Goal: Information Seeking & Learning: Learn about a topic

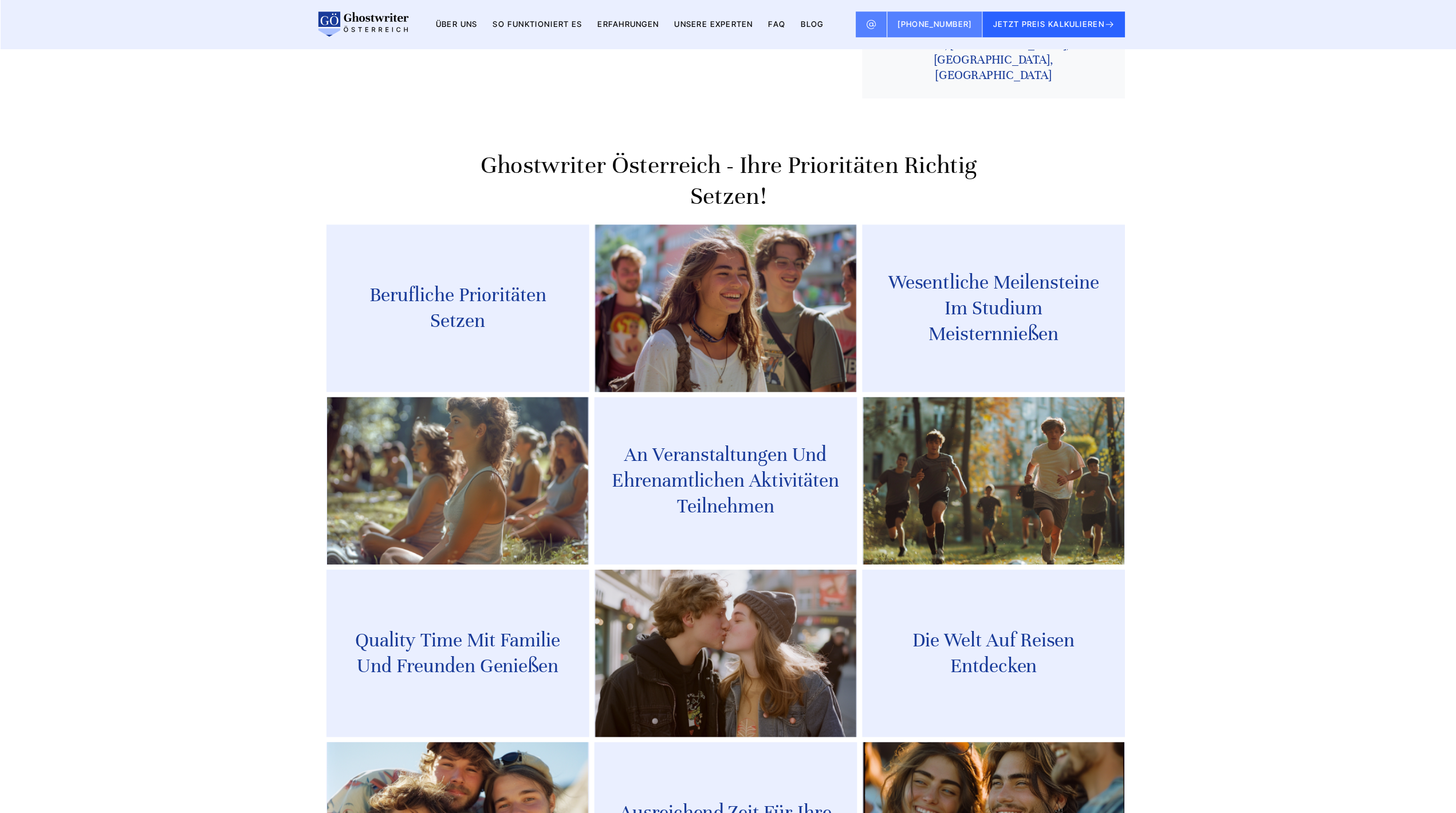
scroll to position [1200, 0]
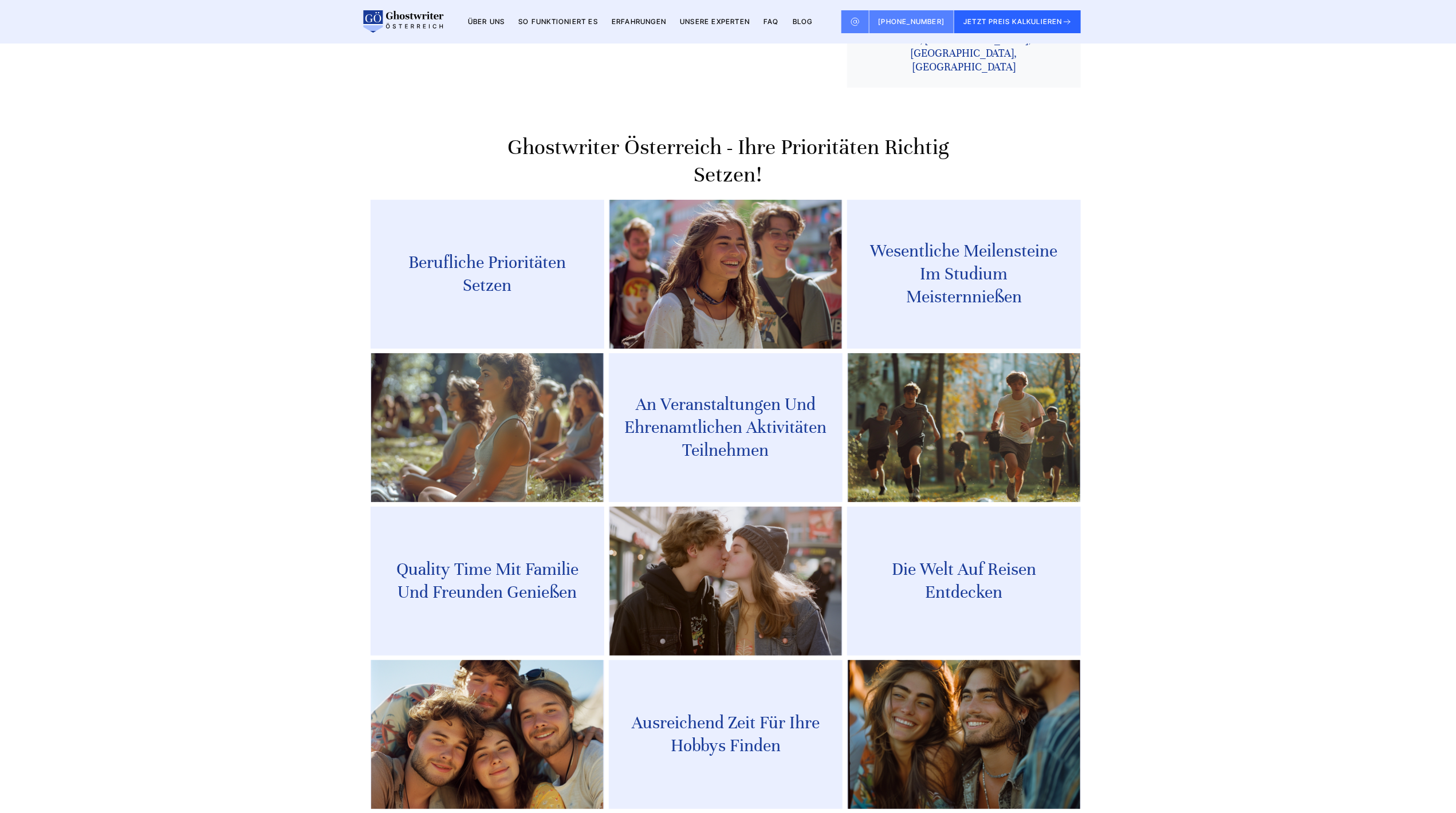
click at [1214, 203] on section "Ghostwriter Österreich - Ihre Prioritäten richtig setzen! Berufliche Prioritäte…" at bounding box center [728, 485] width 1456 height 795
copy h2 "Ghostwriter Österreich - Ihre Prioritäten richtig setzen!"
drag, startPoint x: 786, startPoint y: 111, endPoint x: 497, endPoint y: 86, distance: 290.1
click at [497, 134] on h2 "Ghostwriter Österreich - Ihre Prioritäten richtig setzen!" at bounding box center [728, 161] width 715 height 55
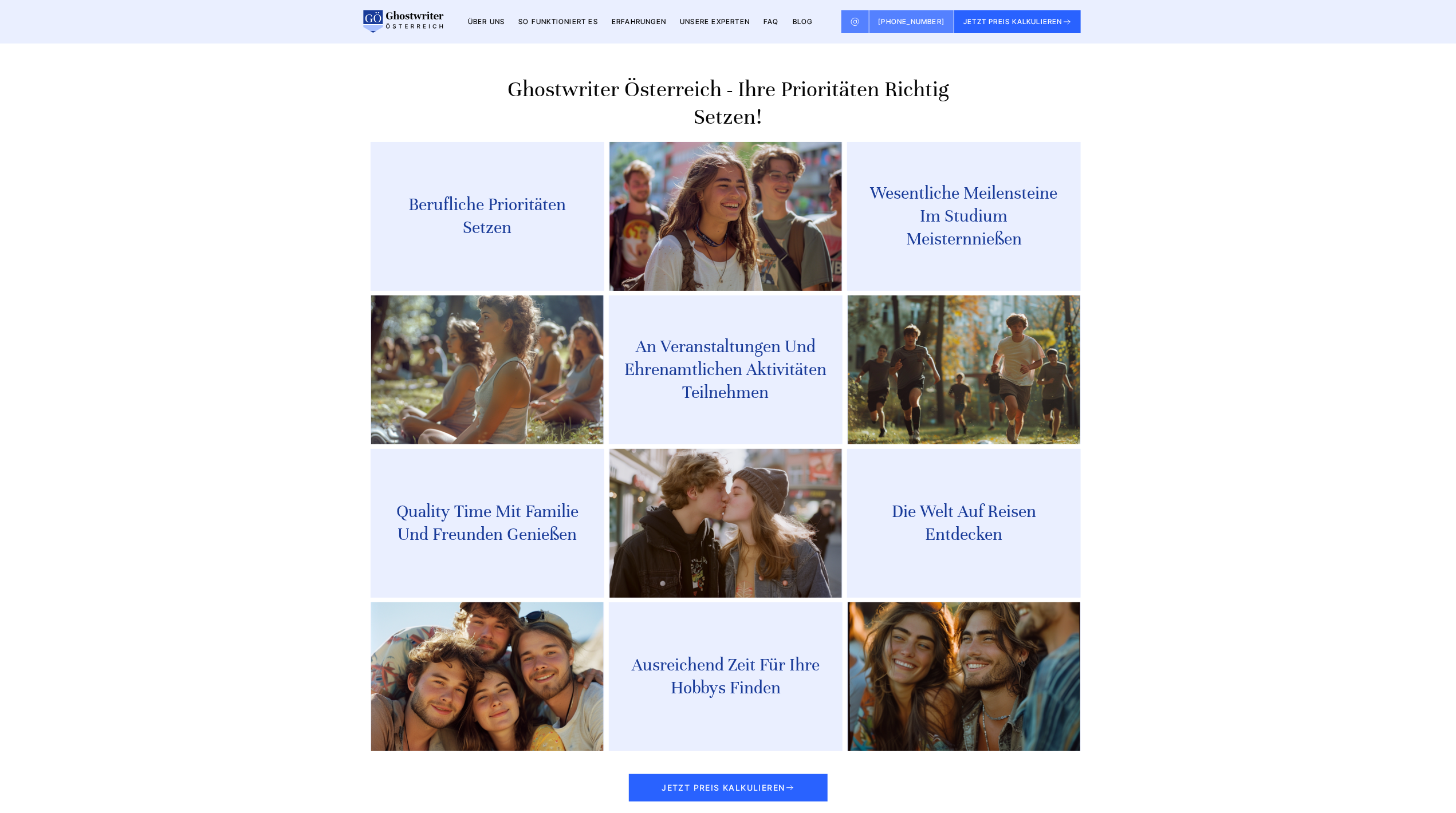
scroll to position [1457, 0]
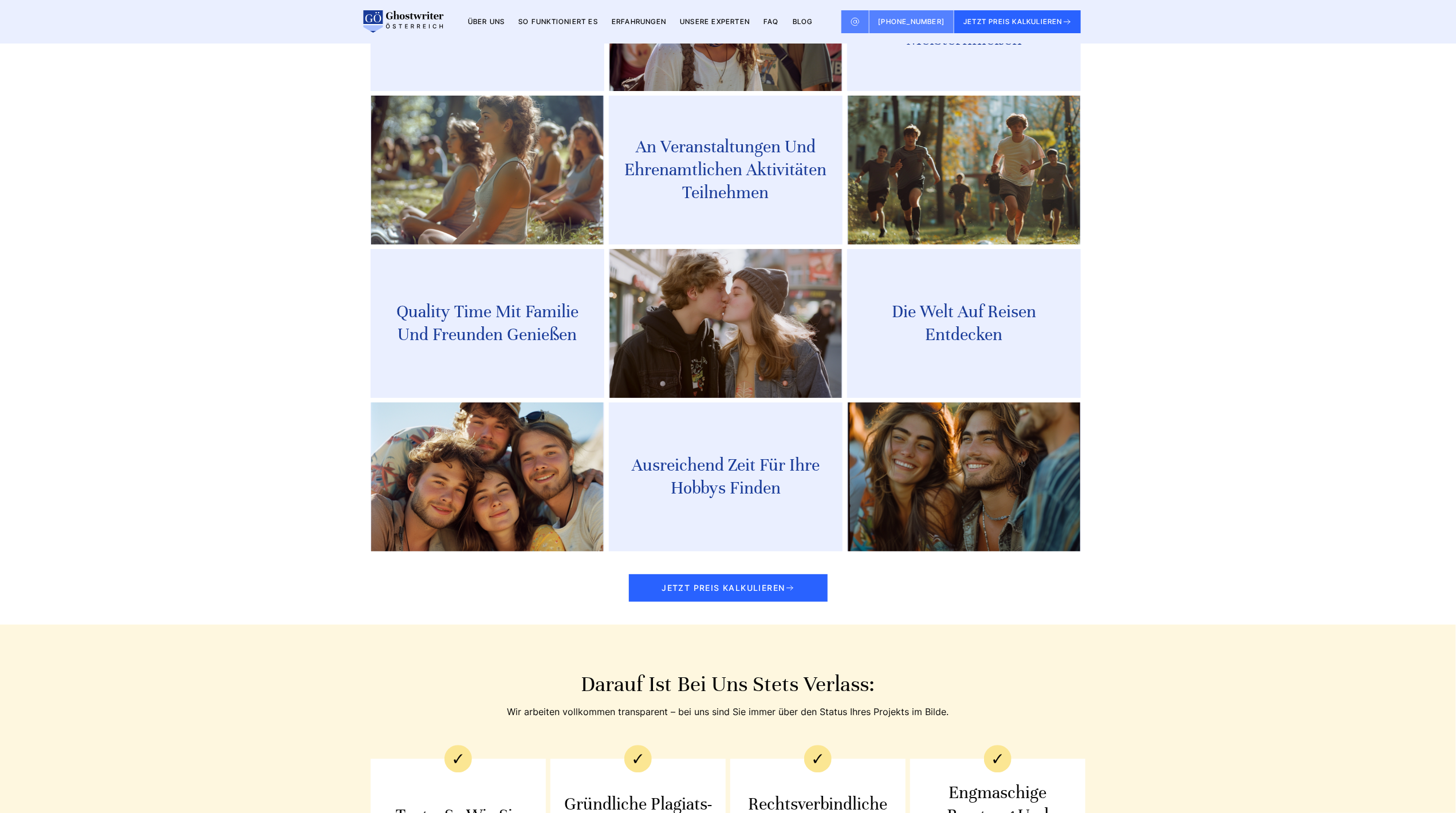
click at [1169, 384] on section "Ghostwriter Österreich - Ihre Prioritäten richtig setzen! Berufliche Prioritäte…" at bounding box center [728, 227] width 1456 height 795
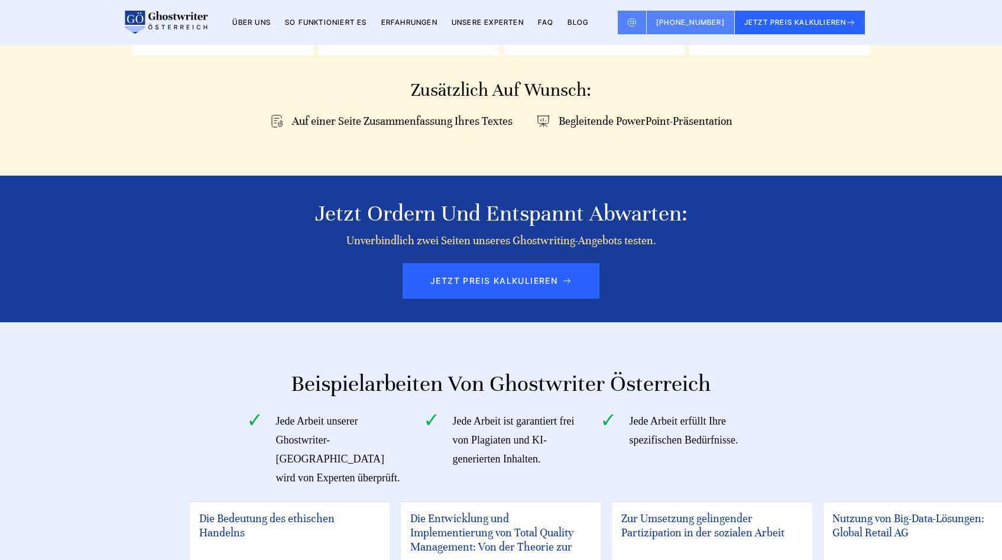
scroll to position [2581, 0]
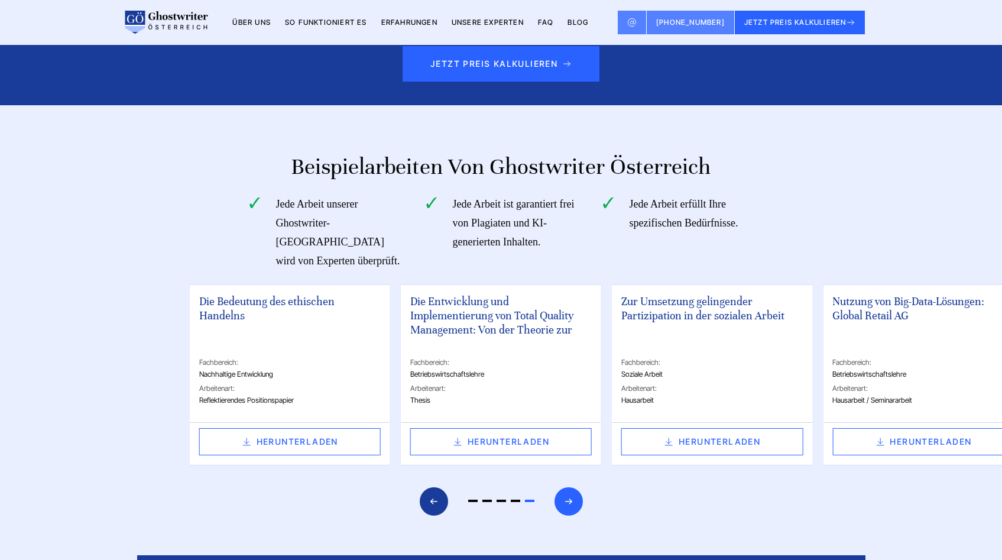
click at [569, 499] on icon "Next slide" at bounding box center [568, 501] width 7 height 5
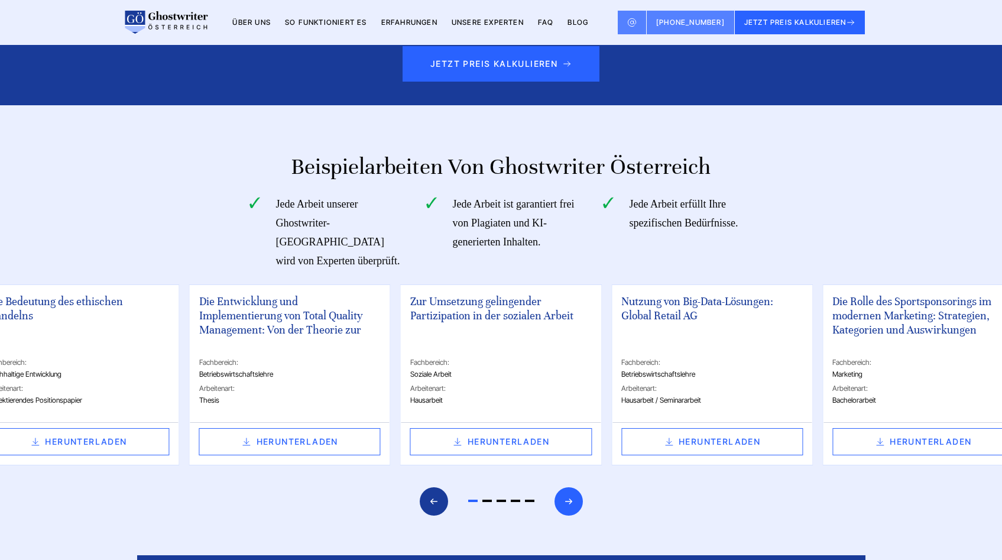
click at [569, 499] on icon "Next slide" at bounding box center [568, 501] width 7 height 5
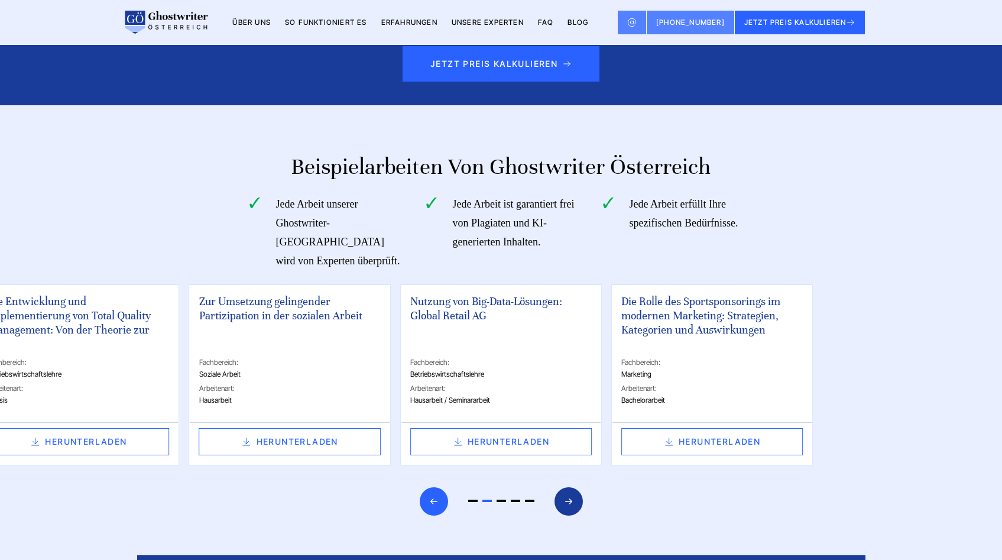
click at [444, 487] on div "Previous slide" at bounding box center [434, 501] width 28 height 28
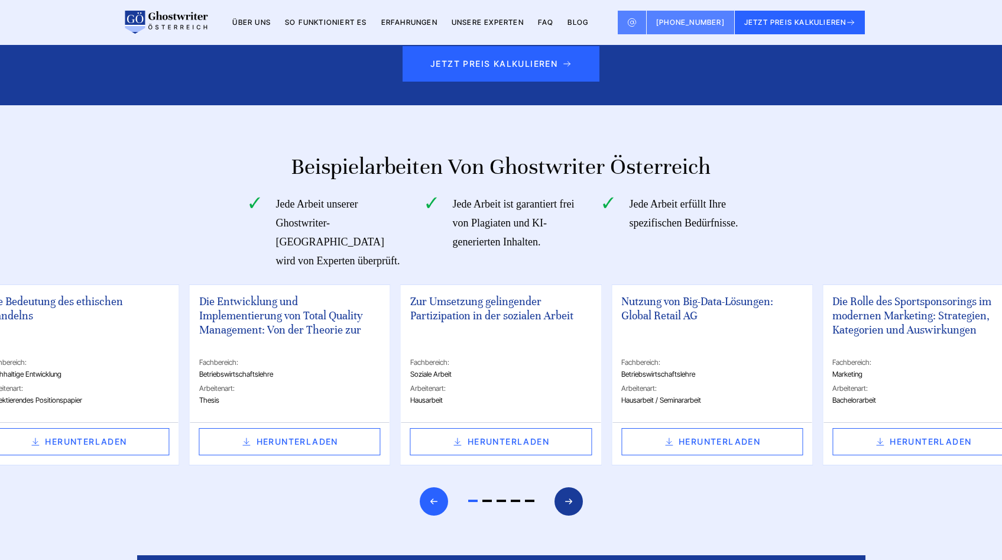
click at [444, 487] on div "Previous slide" at bounding box center [434, 501] width 28 height 28
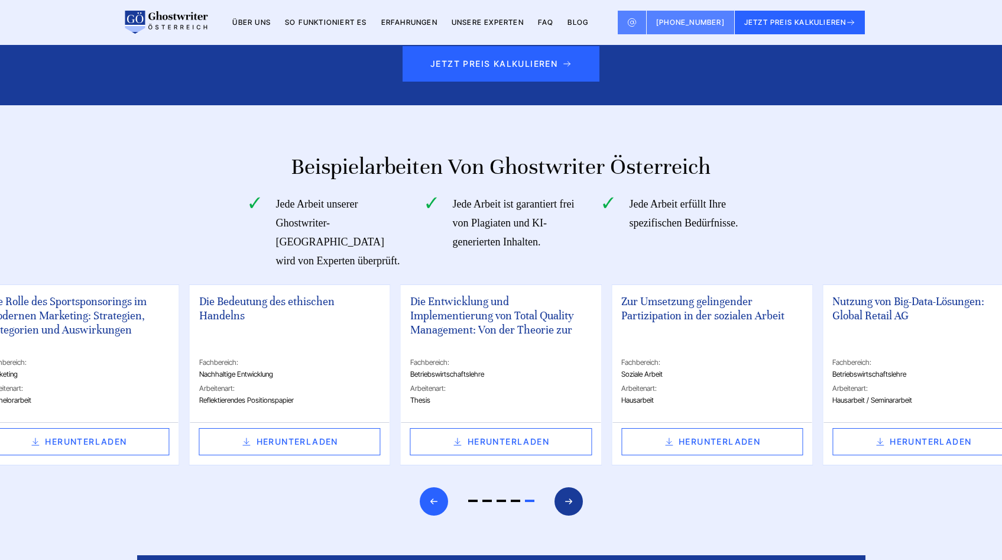
click at [444, 487] on div "Previous slide" at bounding box center [434, 501] width 28 height 28
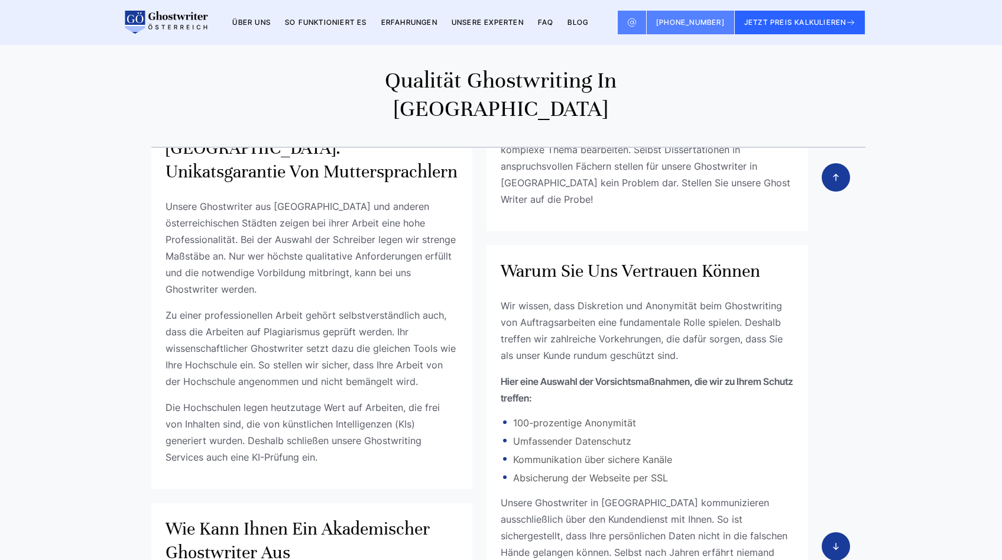
scroll to position [766, 0]
